Goal: Find specific page/section: Find specific page/section

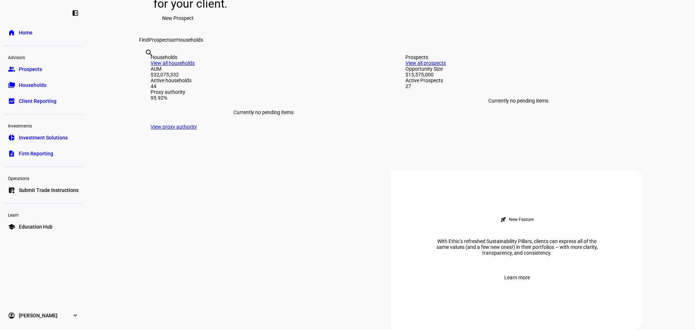
scroll to position [145, 0]
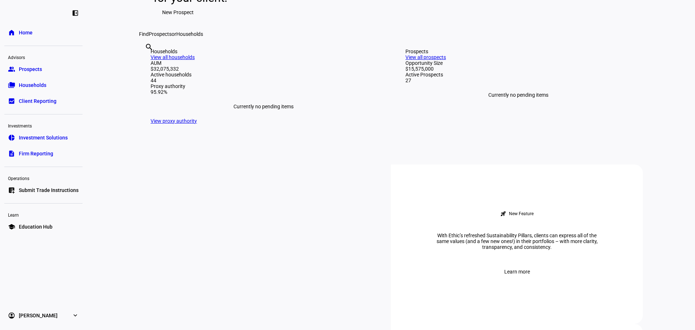
click at [151, 77] on div "search clear" at bounding box center [145, 57] width 12 height 40
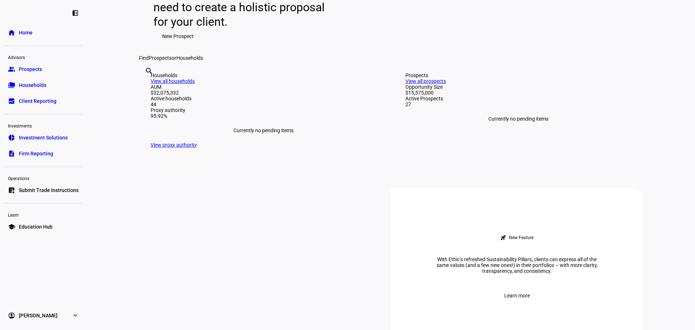
scroll to position [109, 0]
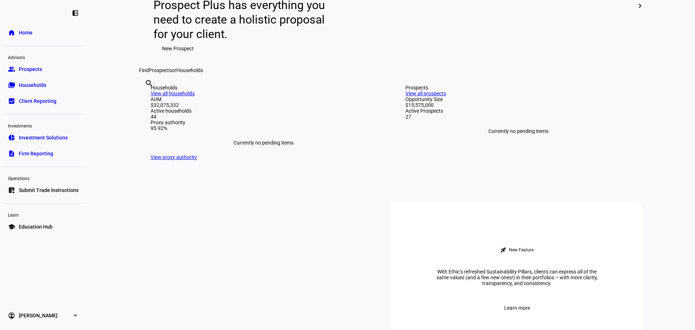
drag, startPoint x: 353, startPoint y: 153, endPoint x: 352, endPoint y: 160, distance: 7.3
click at [146, 97] on input "text" at bounding box center [145, 93] width 1 height 9
type input "donova"
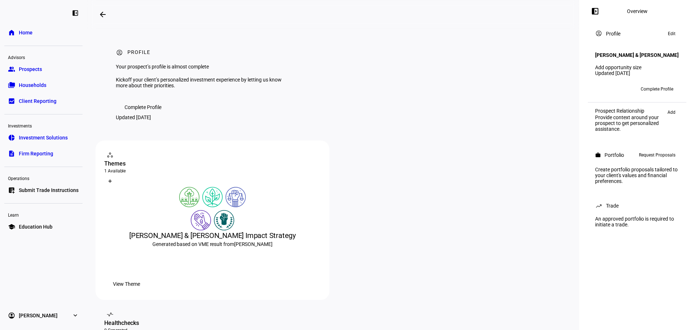
click at [406, 43] on div "account_circle Profile Your prospect’s profile is almost complete Kickoff your …" at bounding box center [333, 84] width 475 height 111
